Goal: Find specific page/section: Find specific page/section

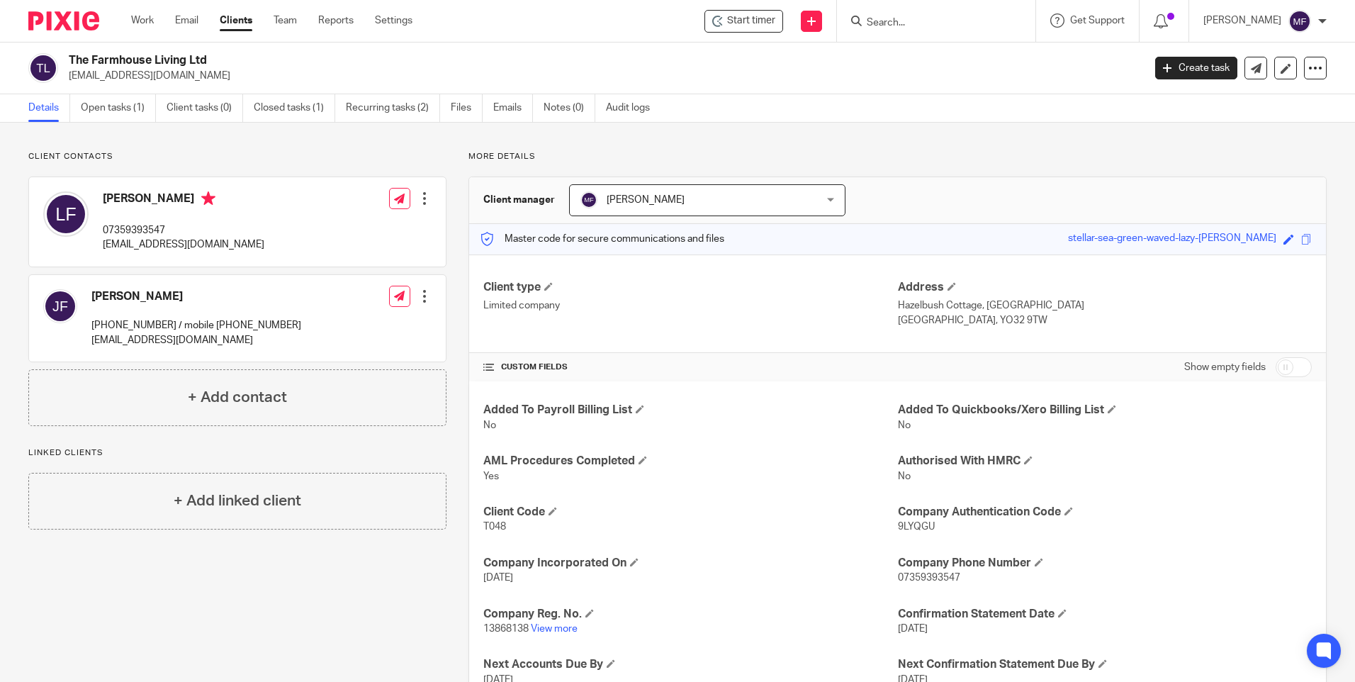
click at [912, 25] on input "Search" at bounding box center [930, 23] width 128 height 13
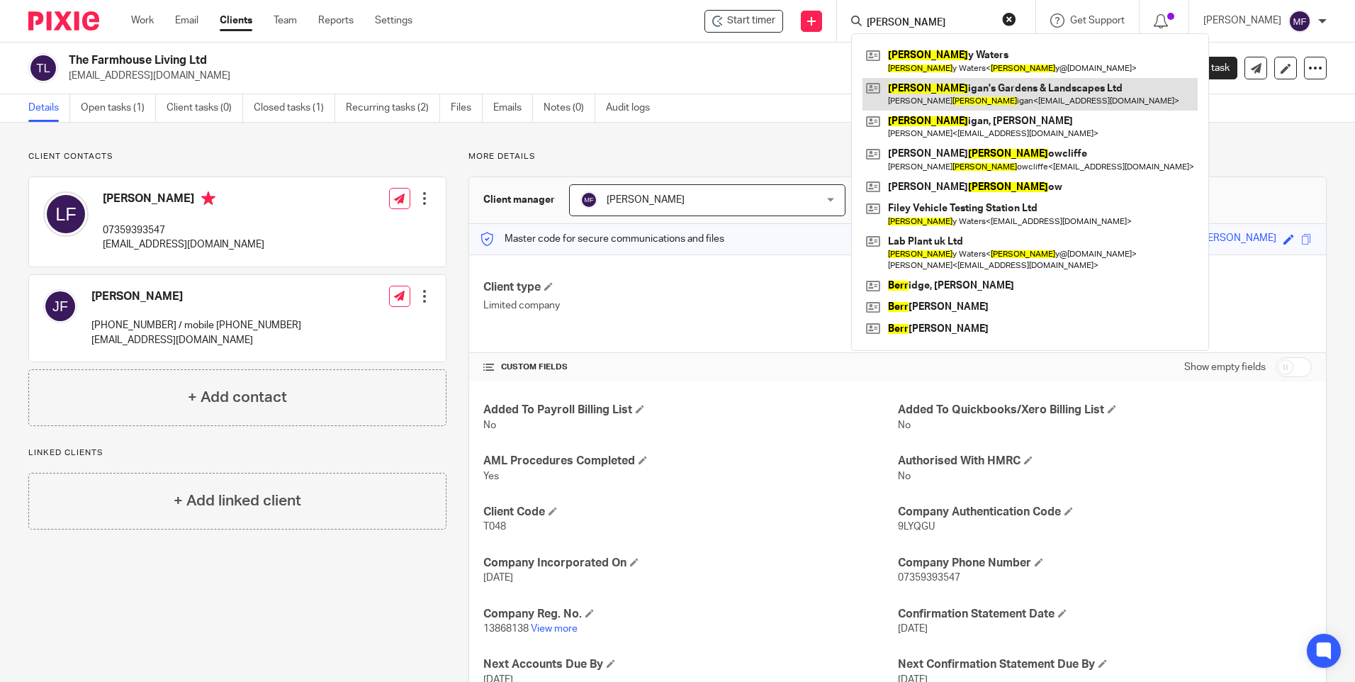
type input "[PERSON_NAME]"
click at [992, 87] on link at bounding box center [1030, 94] width 335 height 33
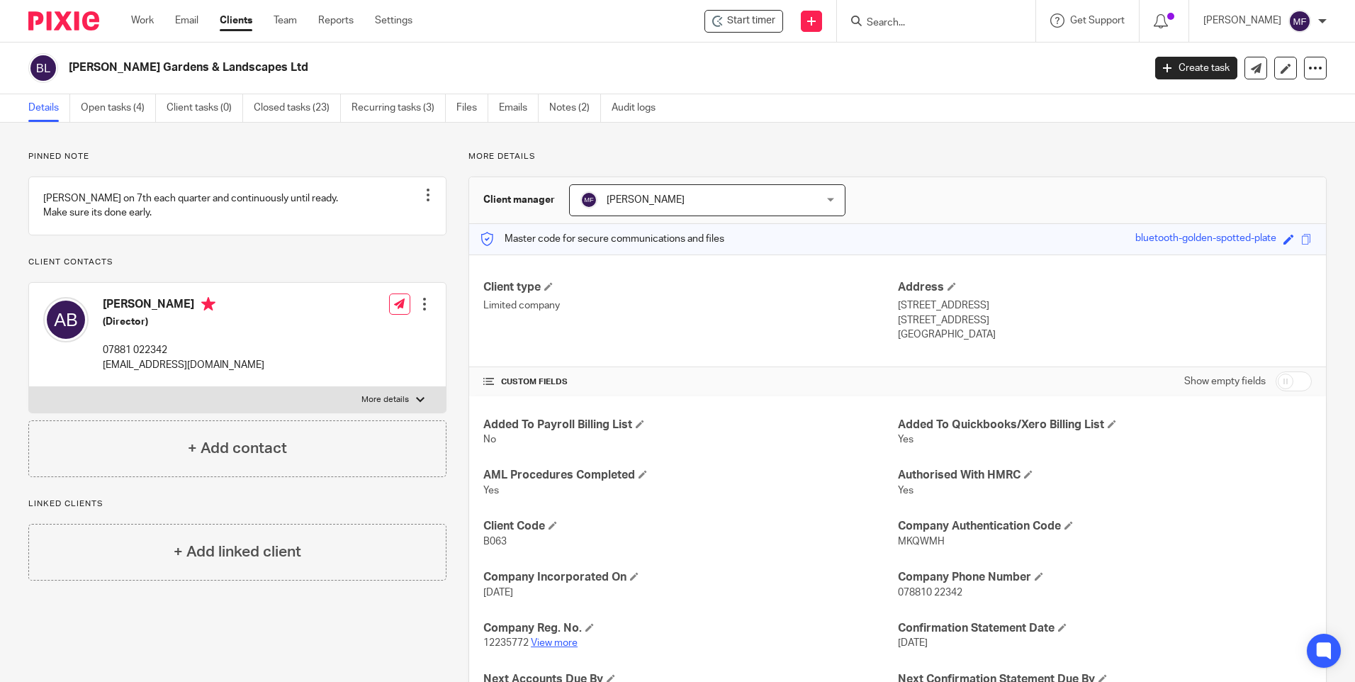
click at [546, 644] on link "View more" at bounding box center [554, 643] width 47 height 10
